Goal: Information Seeking & Learning: Find specific fact

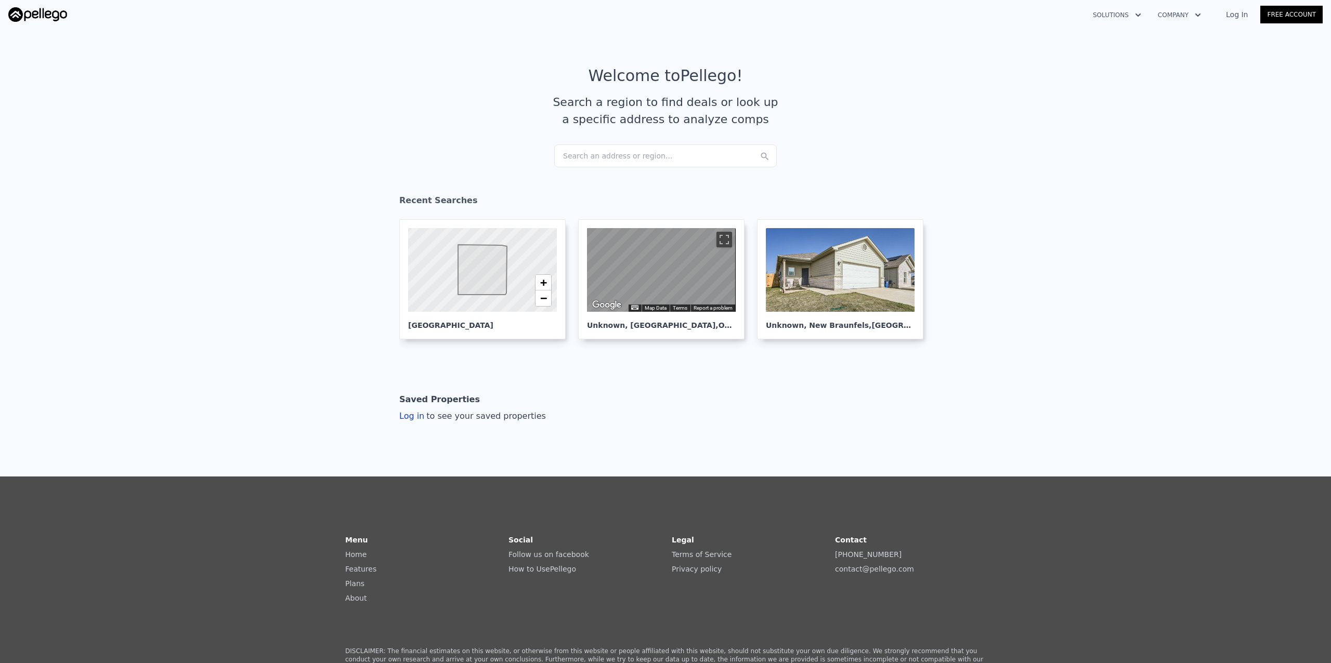
click at [1238, 15] on link "Log In" at bounding box center [1237, 14] width 47 height 10
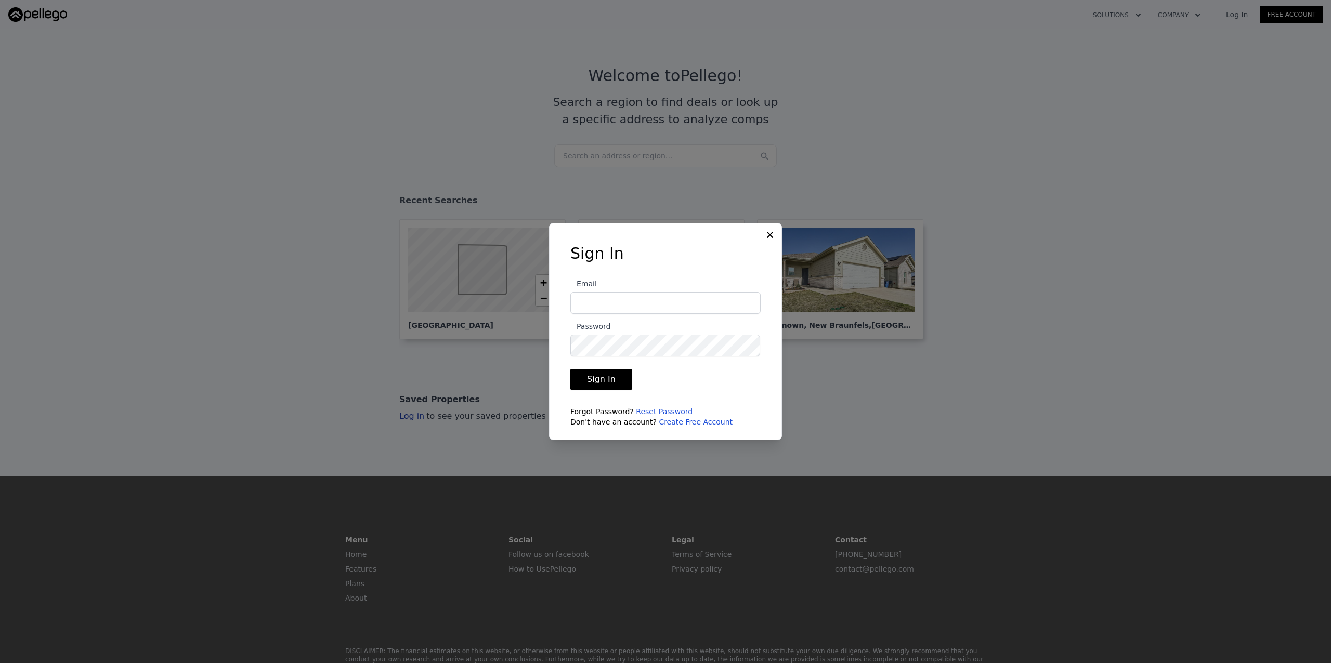
type input "[PERSON_NAME][EMAIL_ADDRESS][DOMAIN_NAME]"
click at [606, 375] on button "Sign In" at bounding box center [601, 379] width 62 height 21
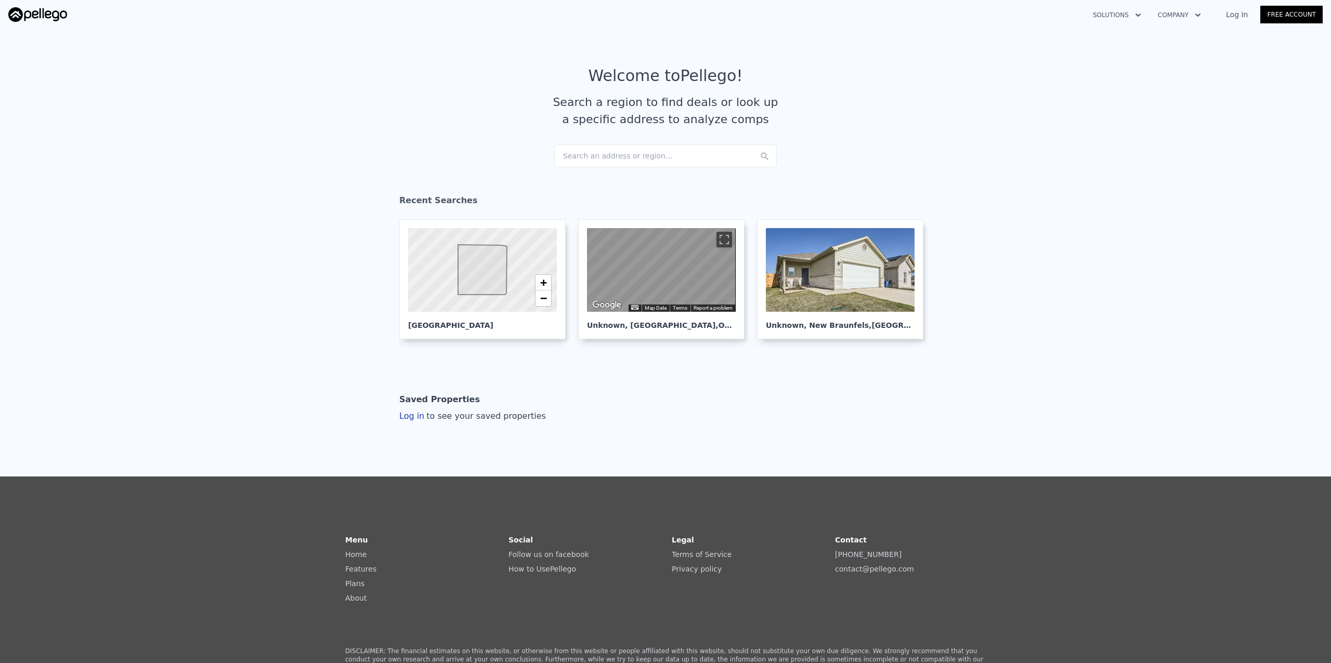
click at [1244, 15] on link "Log In" at bounding box center [1237, 14] width 47 height 10
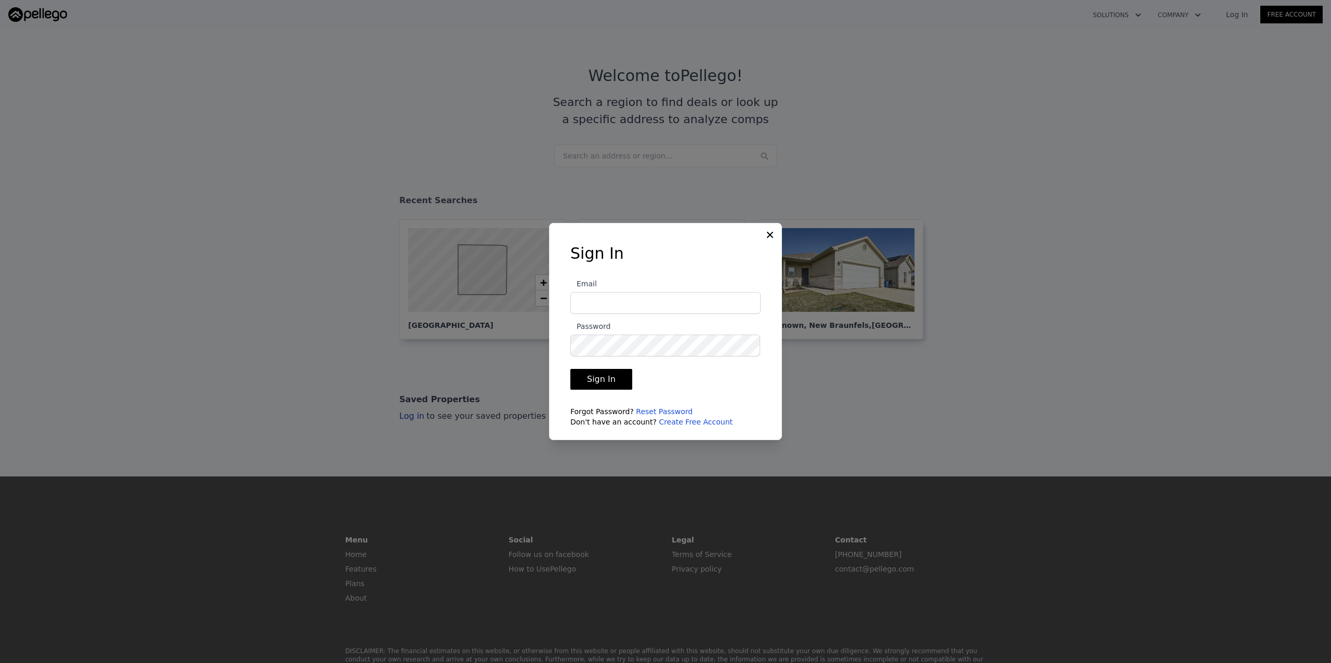
type input "[PERSON_NAME][EMAIL_ADDRESS][DOMAIN_NAME]"
click at [612, 381] on button "Sign In" at bounding box center [601, 379] width 62 height 21
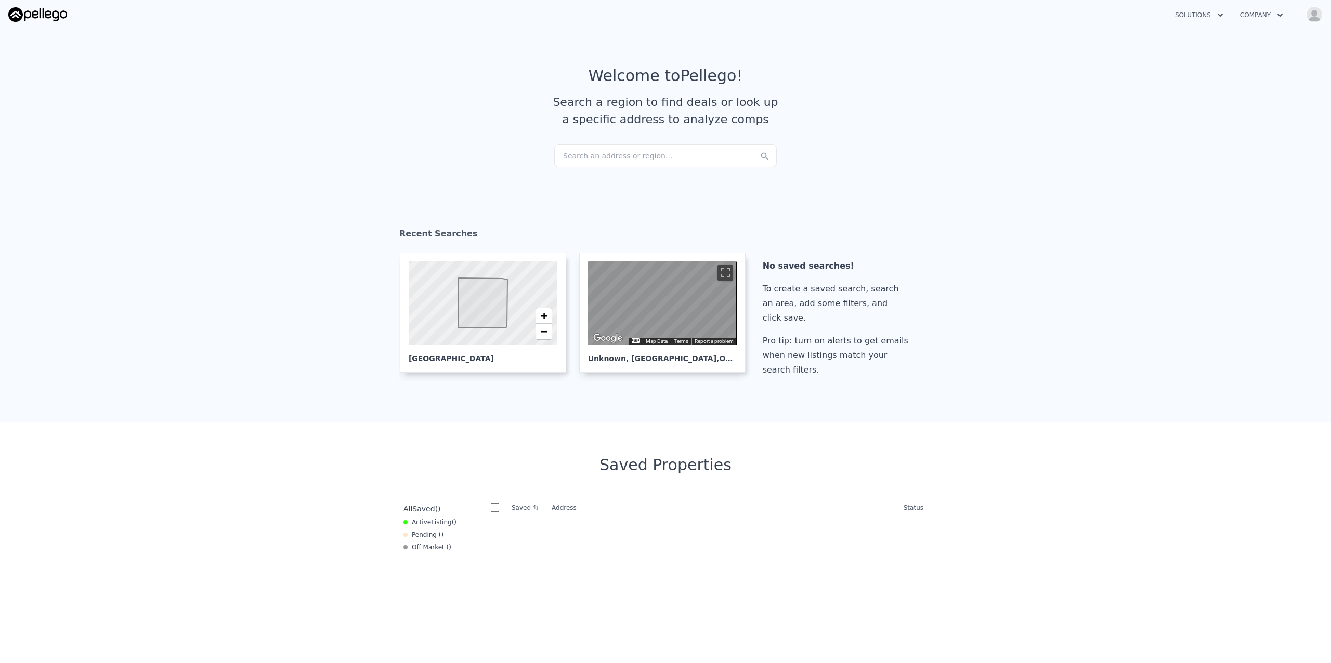
click at [620, 150] on div "Search an address or region..." at bounding box center [665, 156] width 223 height 23
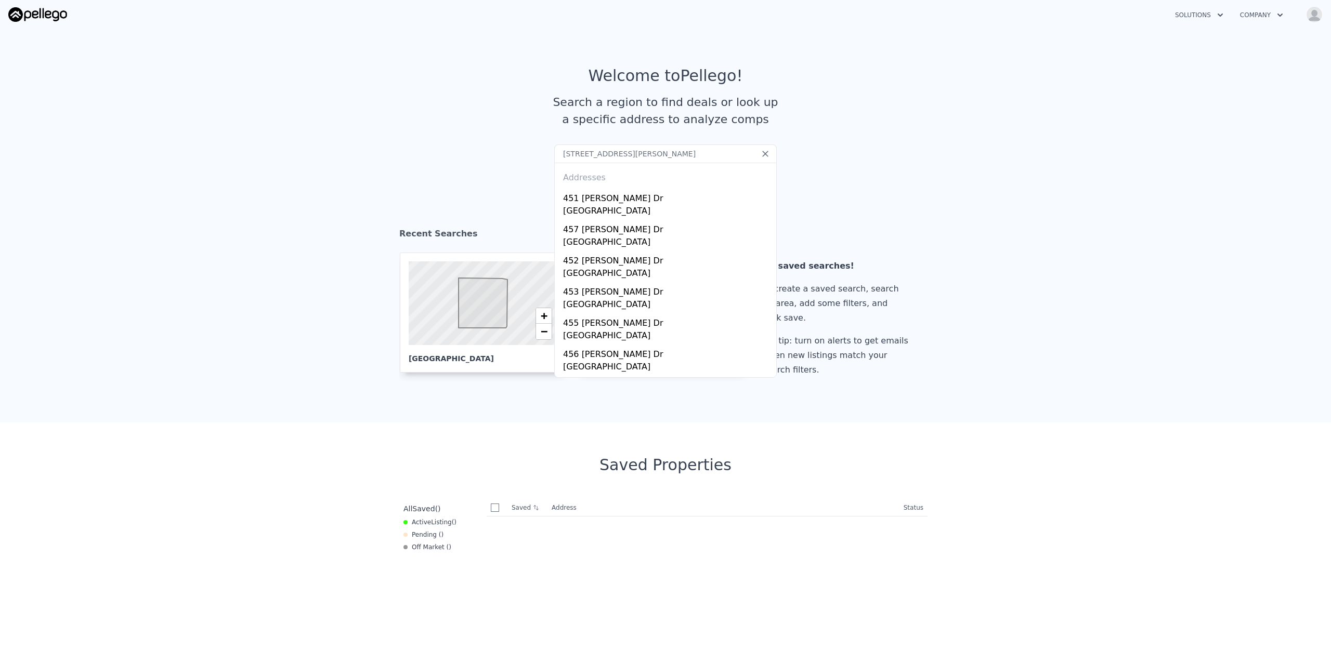
drag, startPoint x: 660, startPoint y: 148, endPoint x: 552, endPoint y: 152, distance: 107.7
click at [554, 152] on input "45 avery dr covonigton ga" at bounding box center [665, 154] width 223 height 19
type input "45 avery dr covonigton ga"
click at [998, 158] on section "Welcome to Pellego ! Search a region to find deals or look up a specific addres…" at bounding box center [665, 105] width 1331 height 161
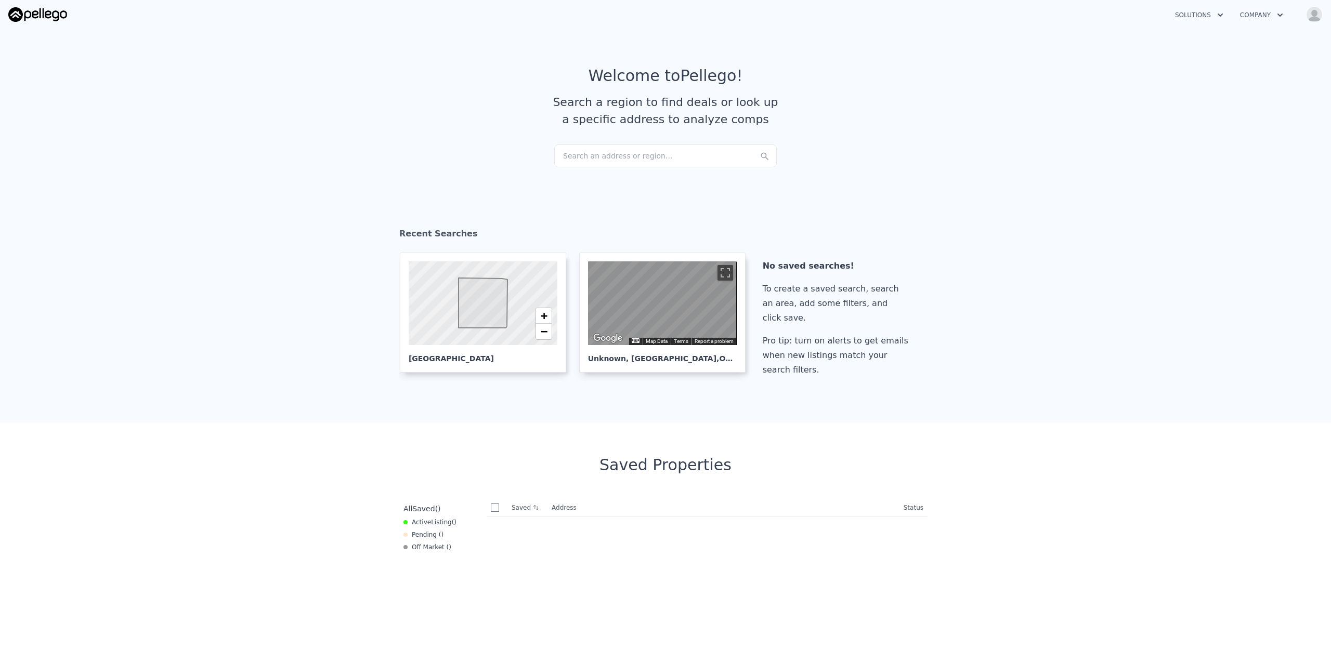
click at [613, 150] on div "Search an address or region..." at bounding box center [665, 156] width 223 height 23
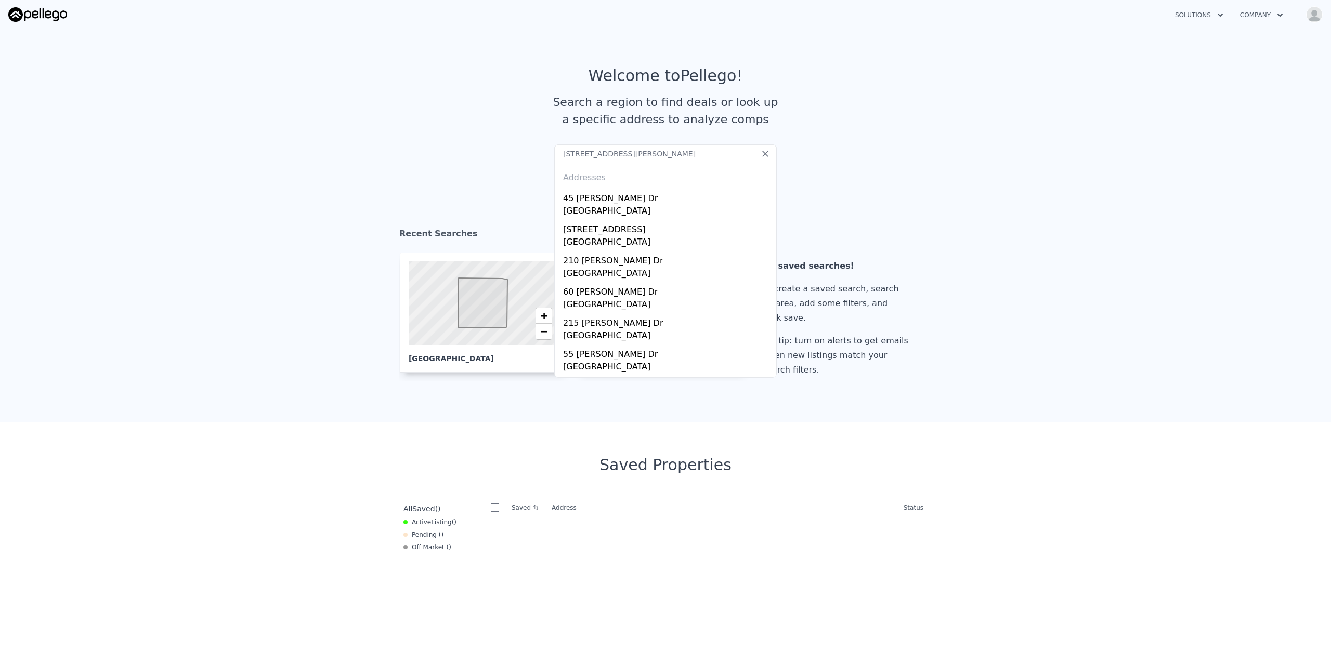
scroll to position [1, 0]
type input "45 Avery Dr, Covington, GA 30016"
click at [583, 204] on div "Newton County, GA 30016" at bounding box center [667, 211] width 209 height 15
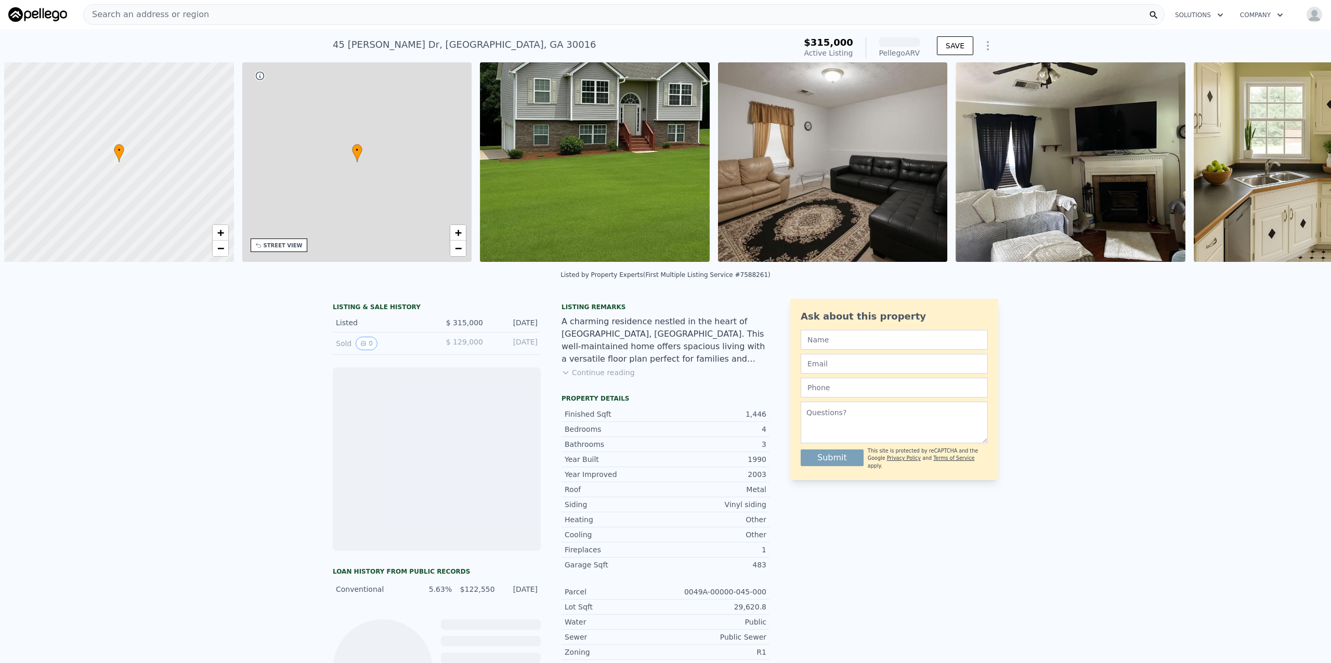
scroll to position [0, 4]
